Goal: Information Seeking & Learning: Learn about a topic

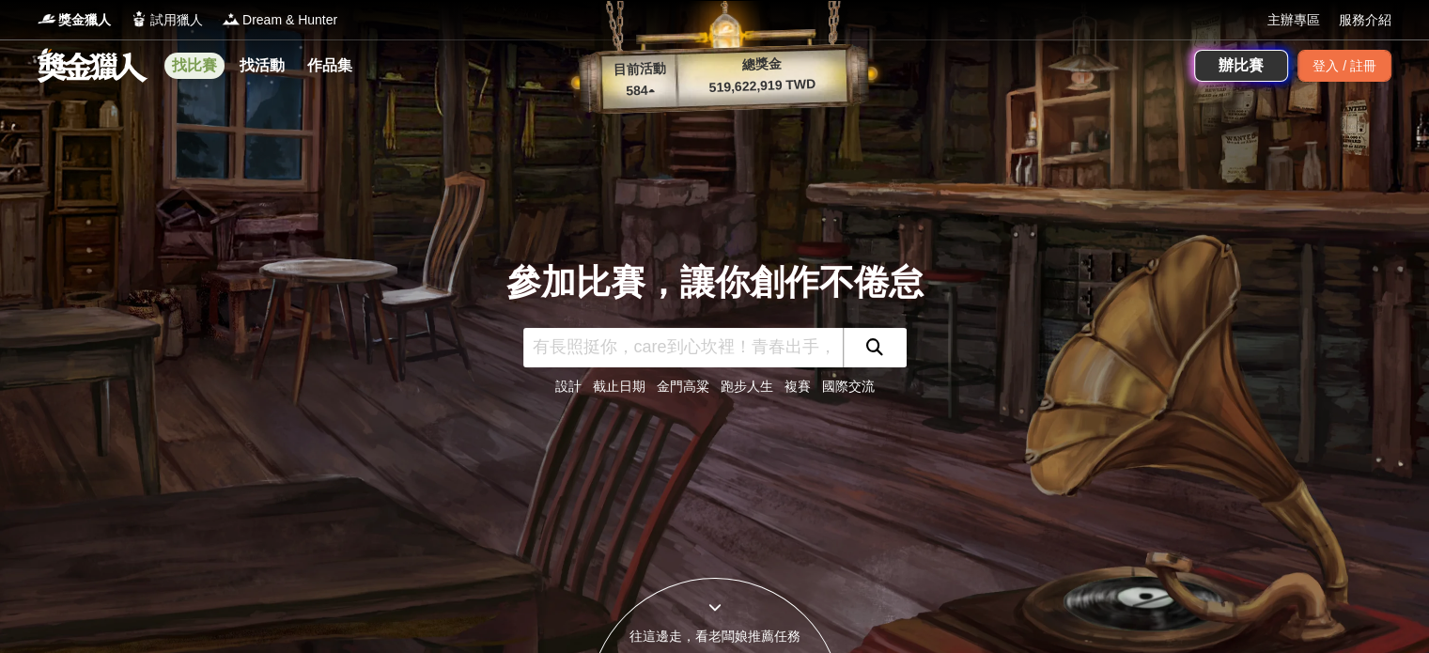
click at [204, 70] on link "找比賽" at bounding box center [194, 66] width 60 height 26
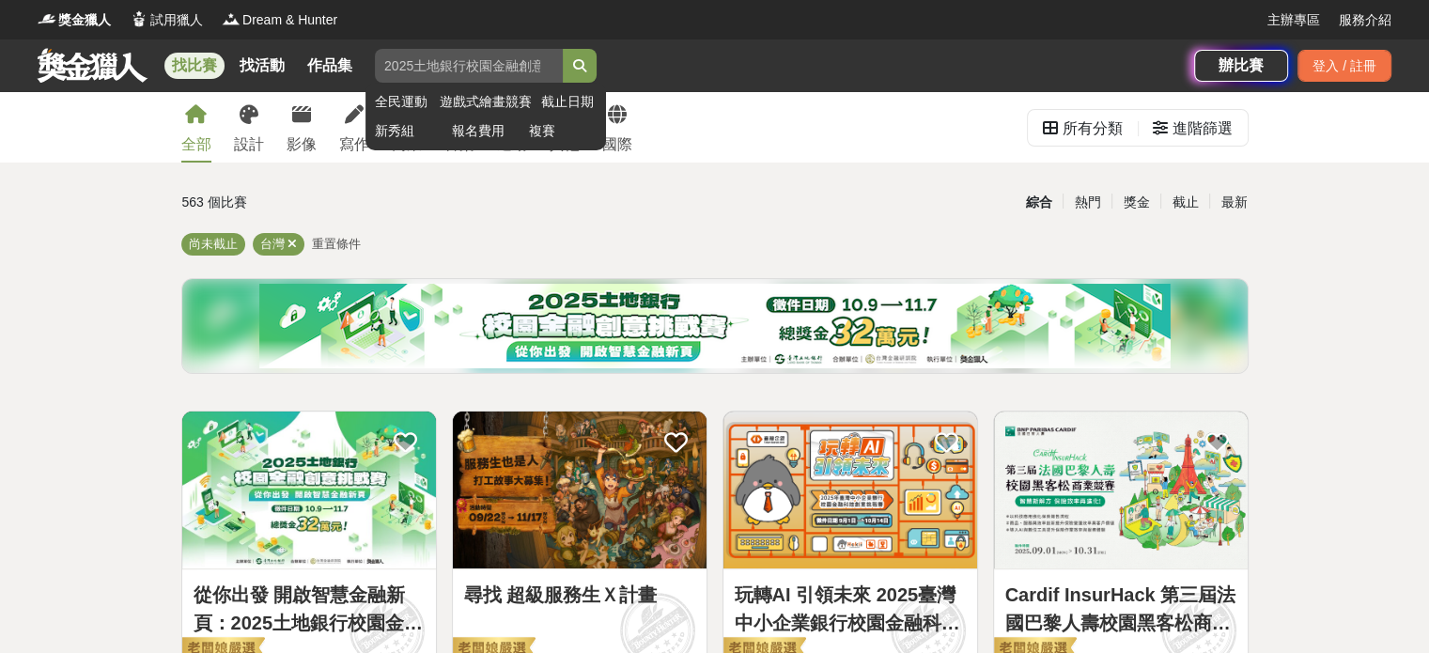
click at [436, 74] on input "search" at bounding box center [469, 66] width 188 height 34
click at [563, 49] on button "submit" at bounding box center [580, 66] width 34 height 34
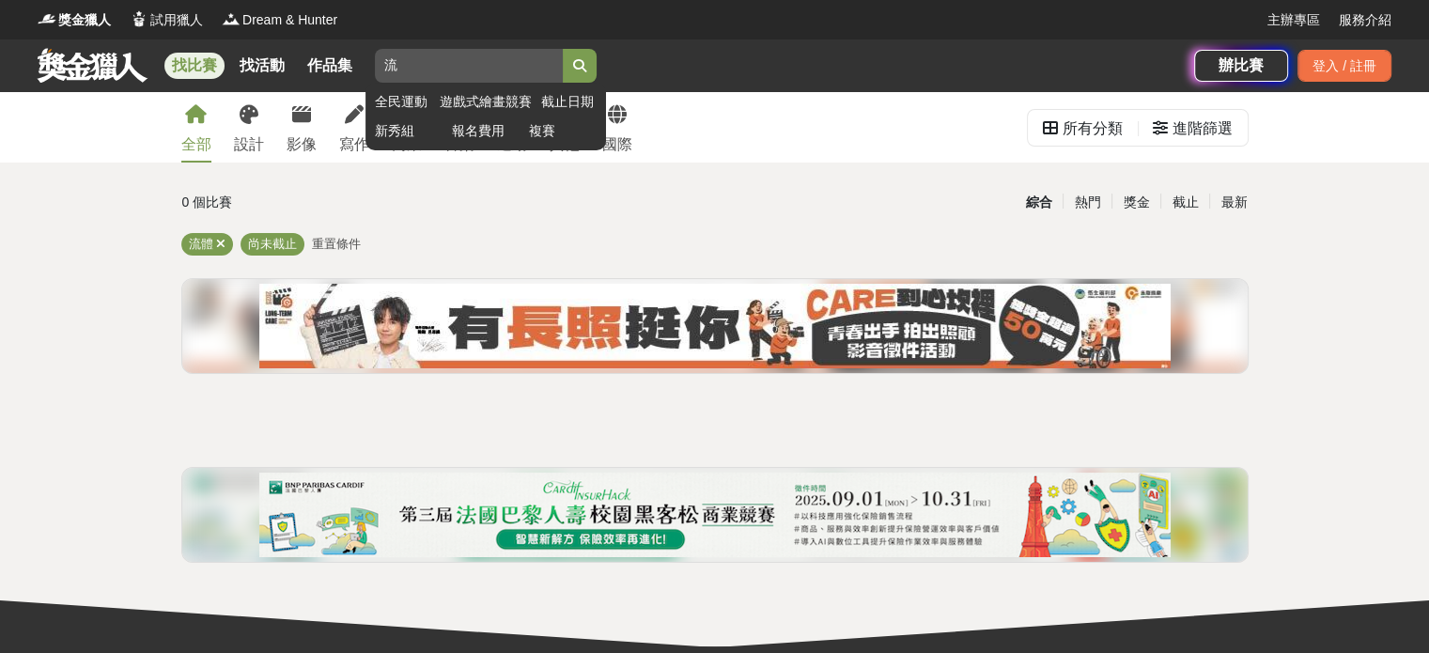
type input "流"
click at [563, 49] on button "submit" at bounding box center [580, 66] width 34 height 34
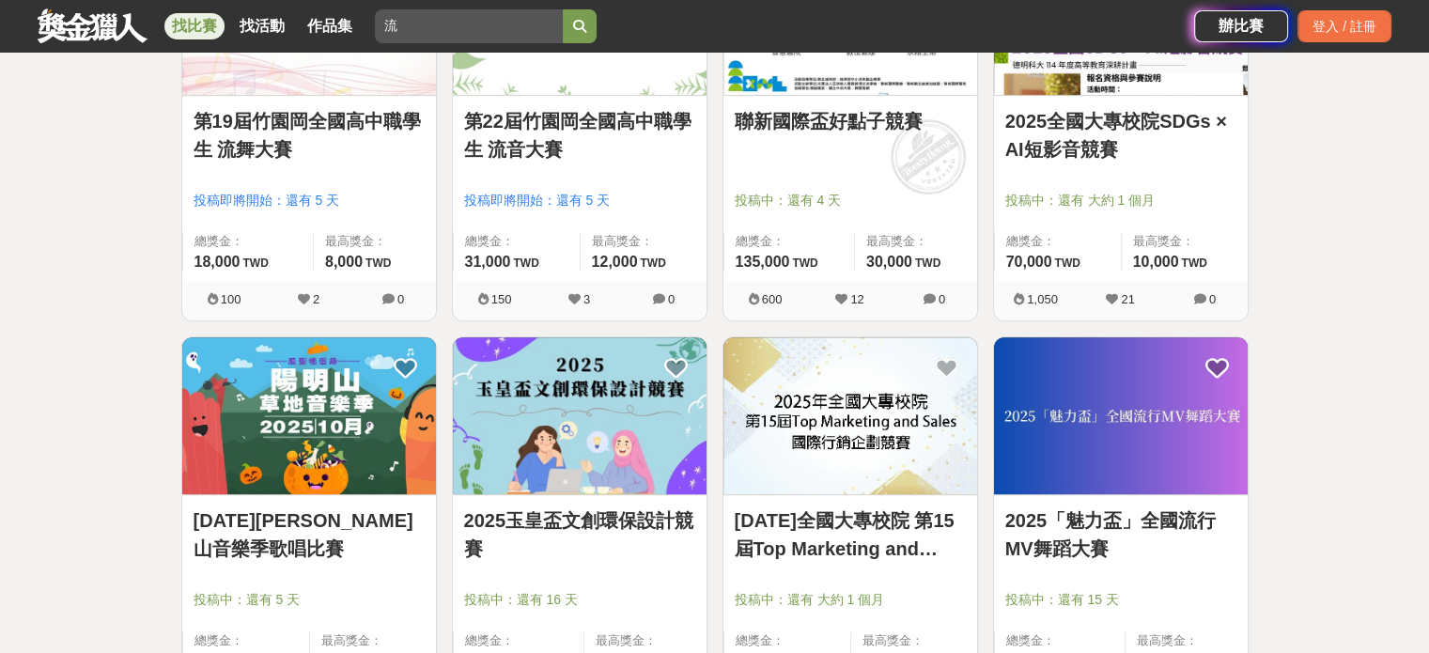
scroll to position [940, 0]
